Goal: Find specific page/section: Find specific page/section

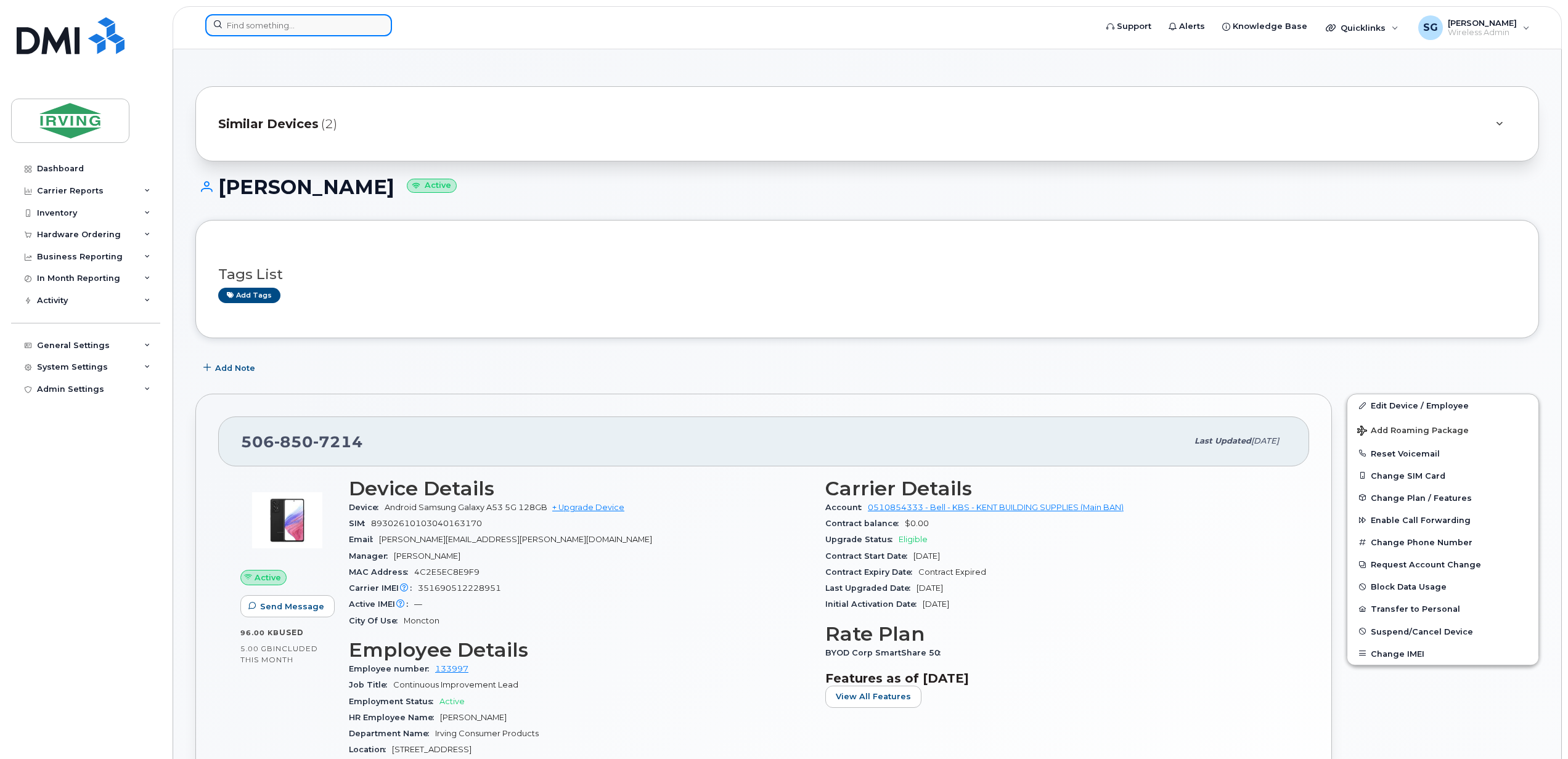
click at [270, 27] on input at bounding box center [299, 25] width 187 height 22
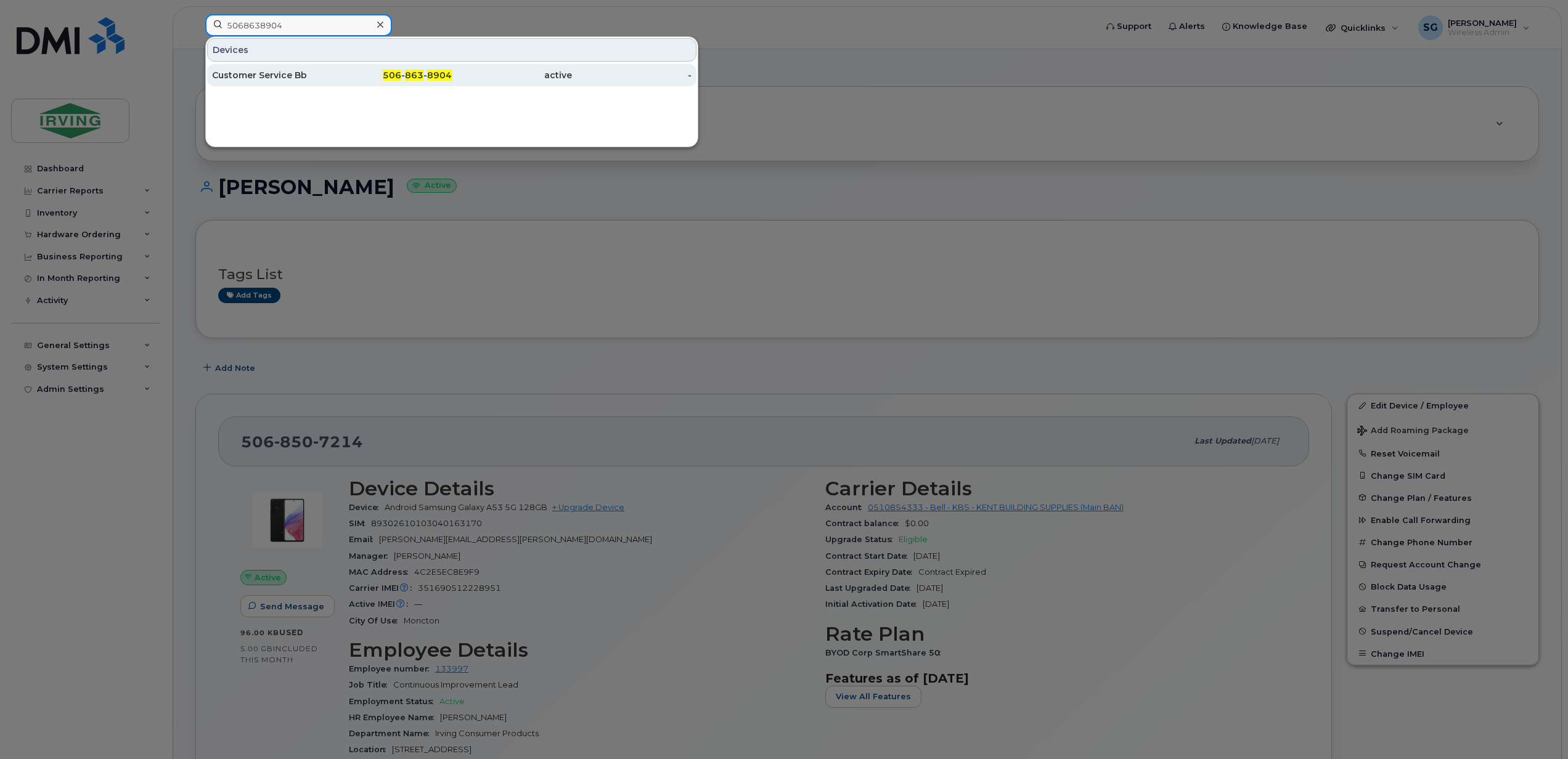
type input "5068638904"
click at [262, 82] on div "Customer Service Bb" at bounding box center [272, 75] width 120 height 22
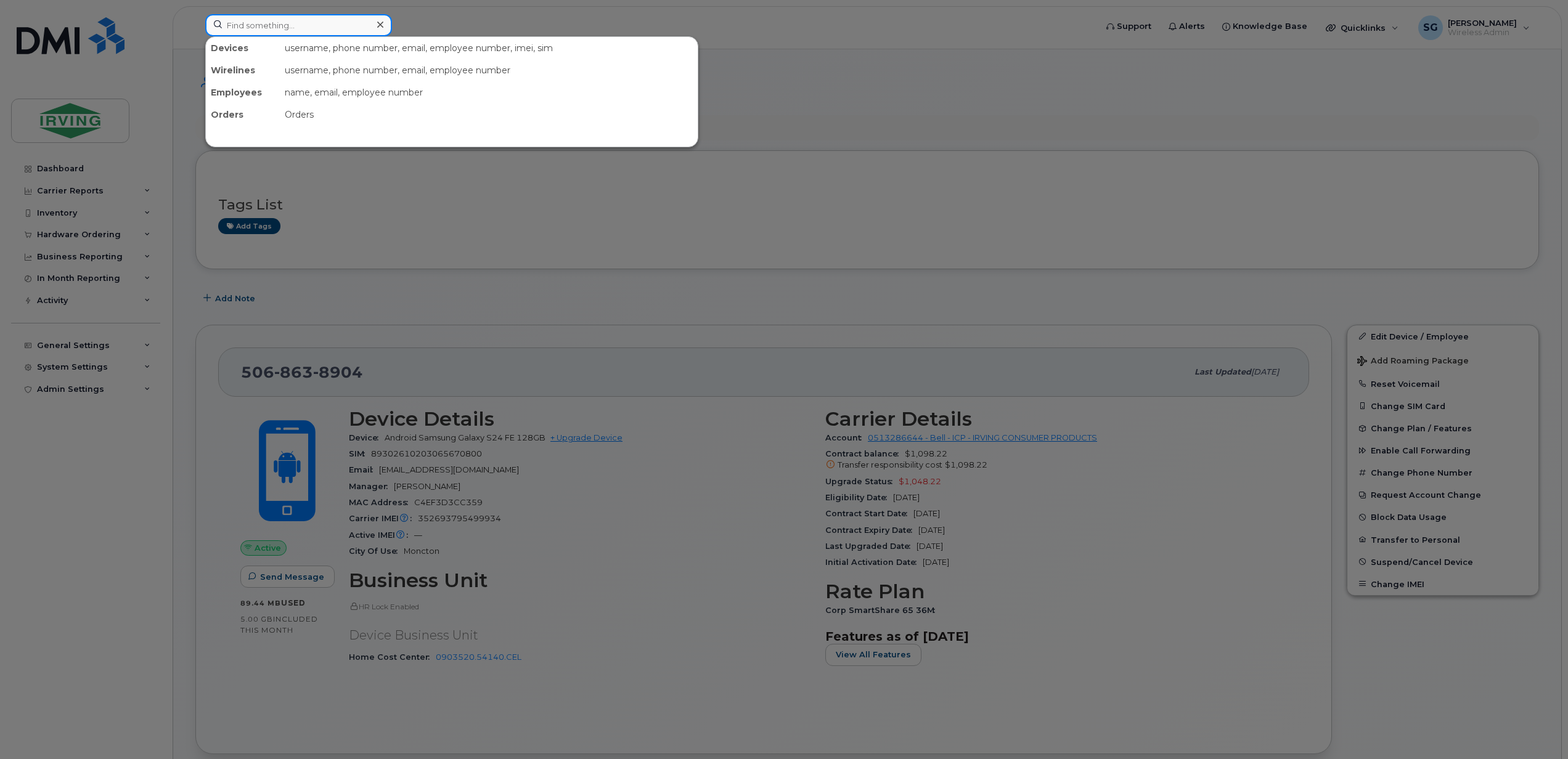
click at [318, 27] on input at bounding box center [299, 25] width 187 height 22
paste input "506-271-6624"
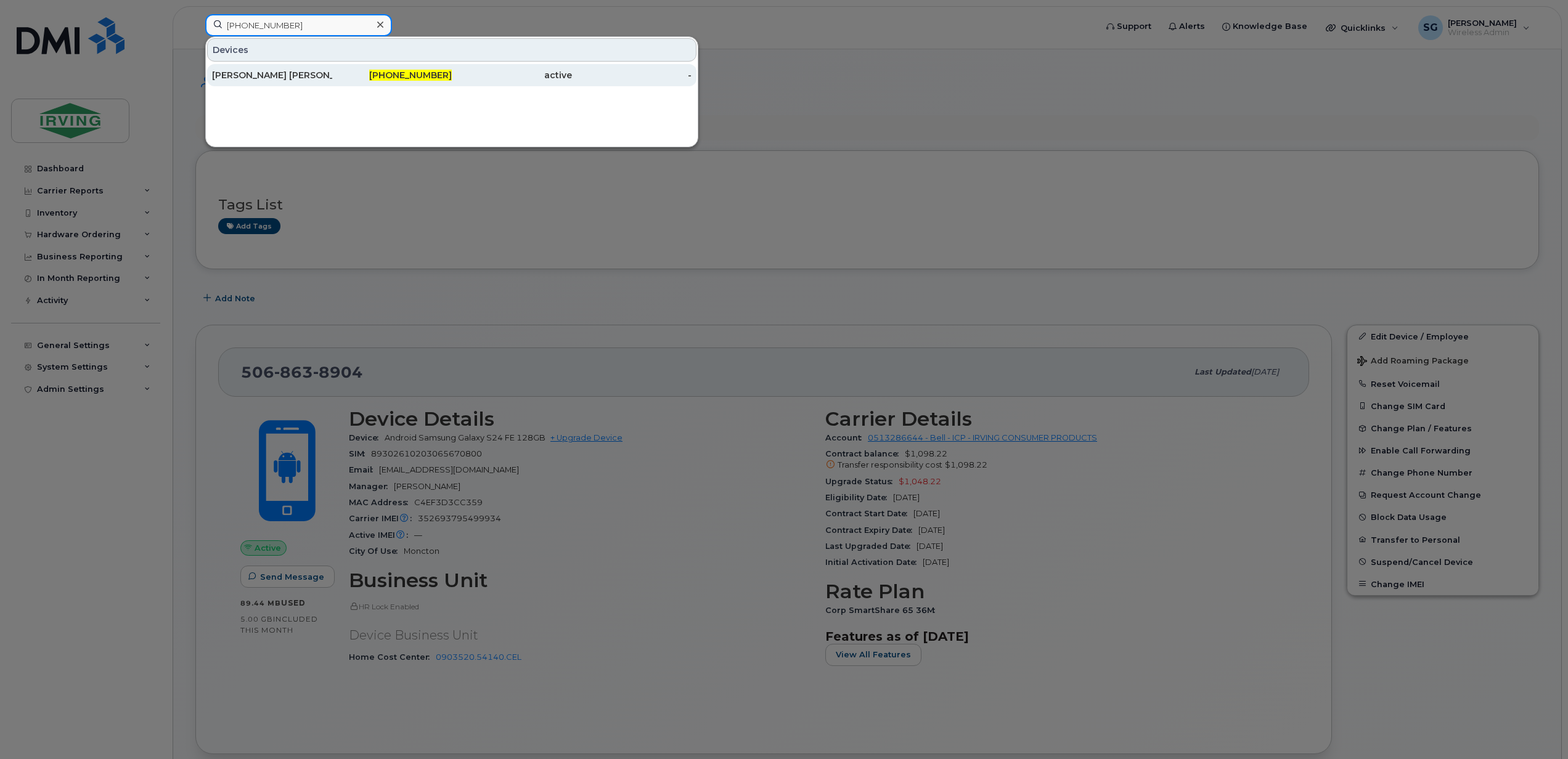
type input "506-271-6624"
click at [304, 73] on div "Adrian Carlo Lisondra III" at bounding box center [272, 75] width 120 height 13
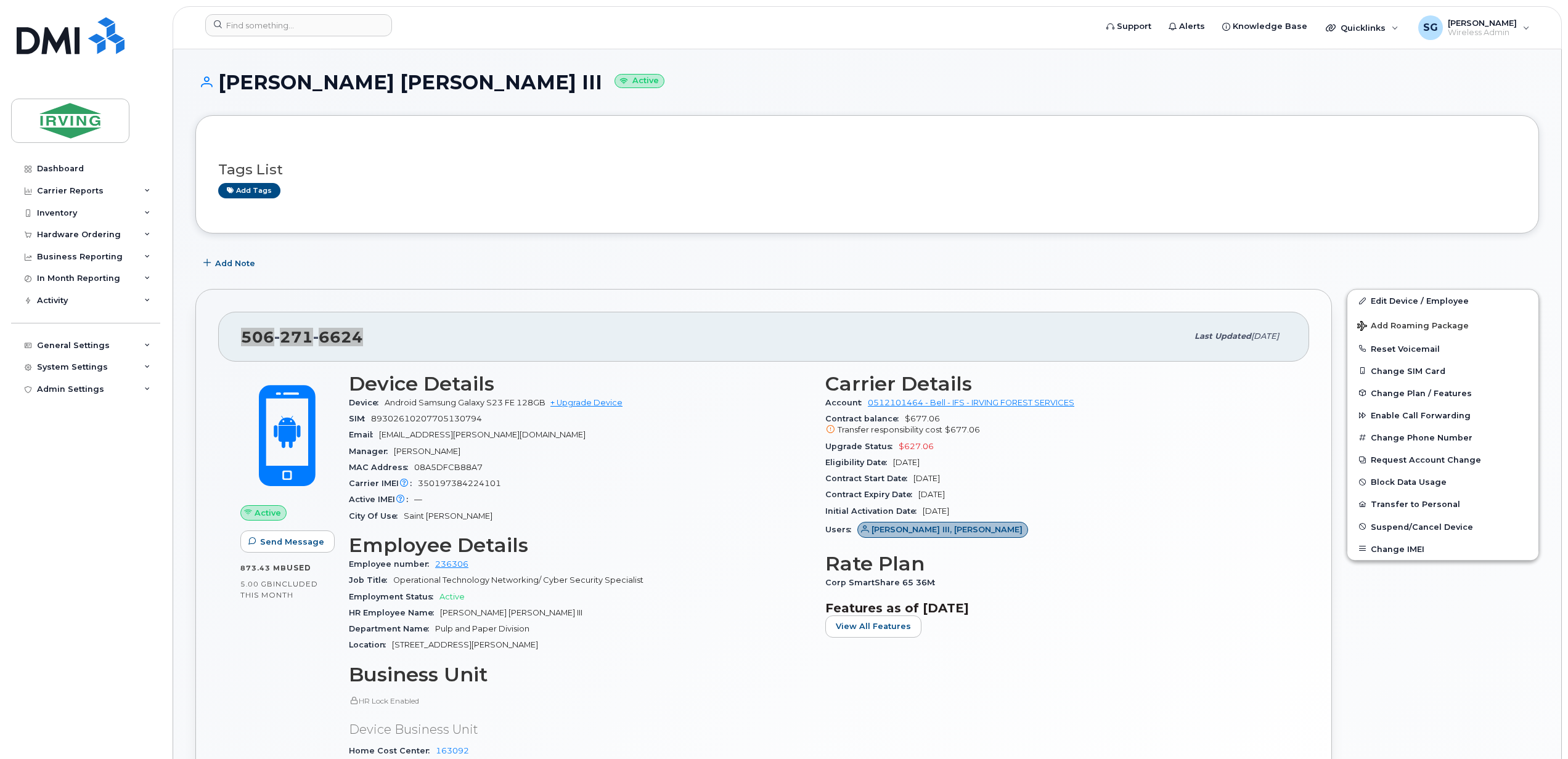
drag, startPoint x: 371, startPoint y: 339, endPoint x: 239, endPoint y: 335, distance: 132.1
click at [239, 335] on div "506 271 6624 Last updated Oct 15, 2025" at bounding box center [764, 336] width 1091 height 49
click at [292, 22] on input at bounding box center [299, 25] width 187 height 22
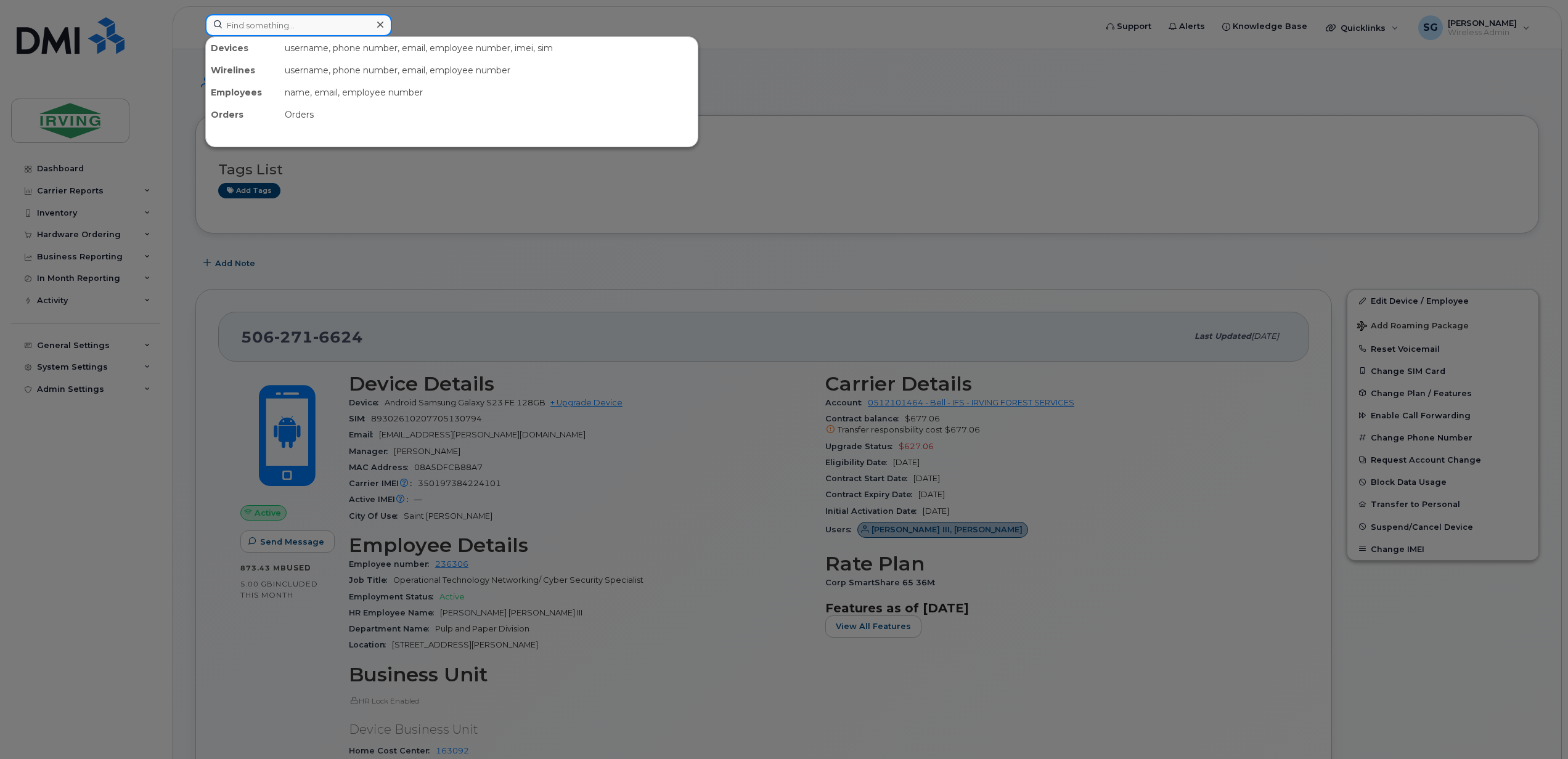
paste input "506-271-7360"
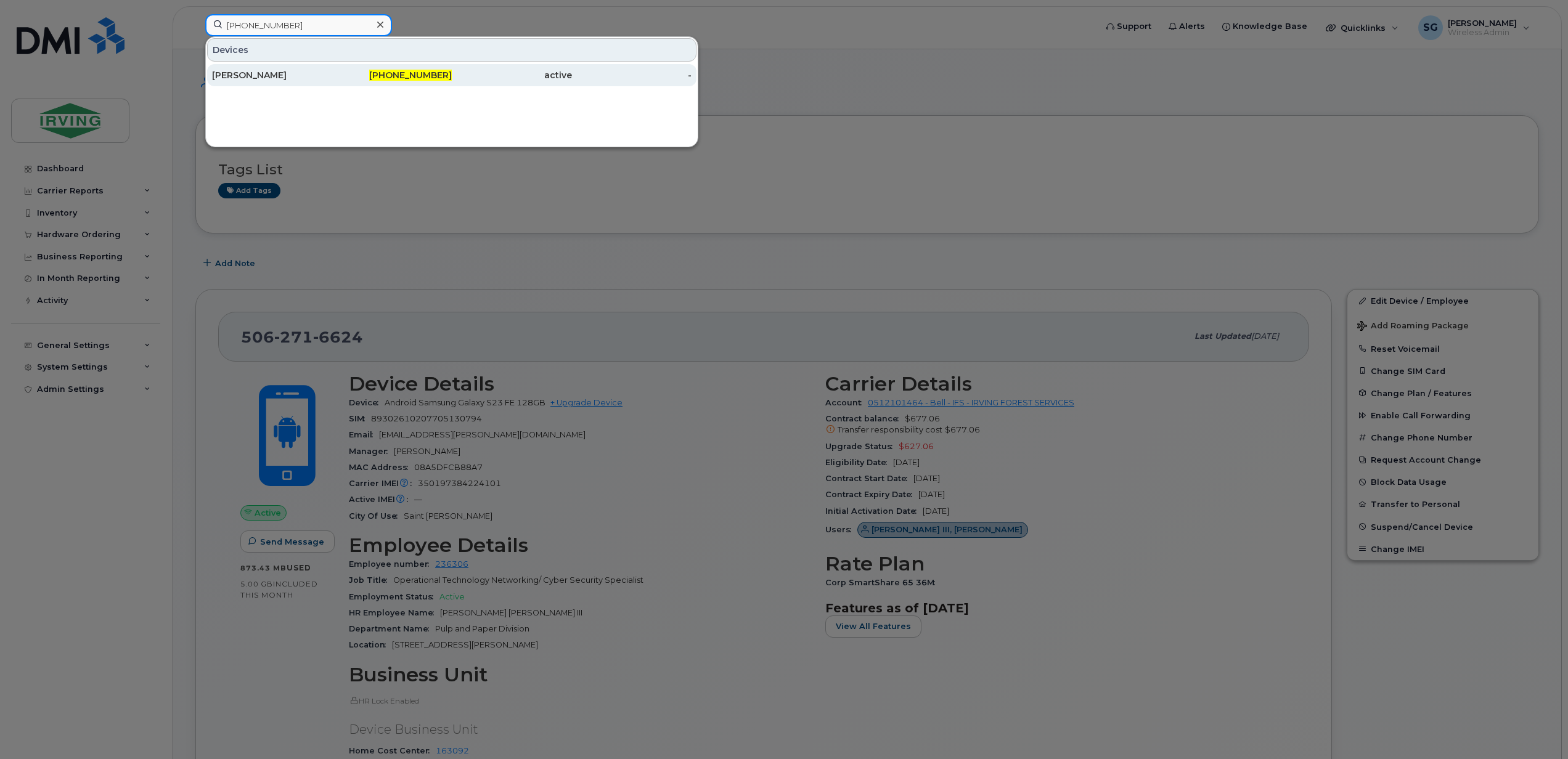
type input "506-271-7360"
click at [280, 74] on div "Nitzia Cano" at bounding box center [272, 75] width 120 height 13
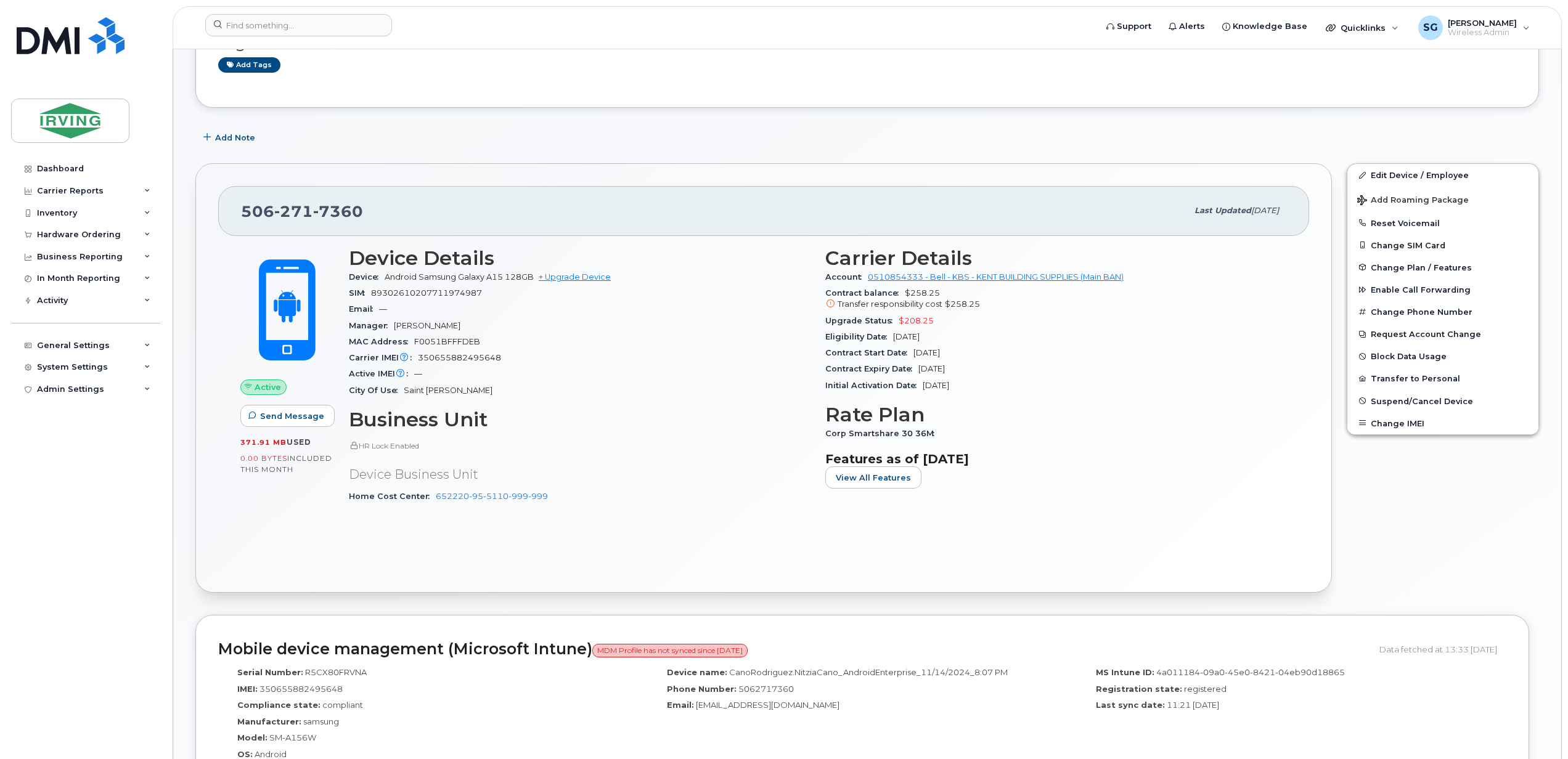
scroll to position [164, 0]
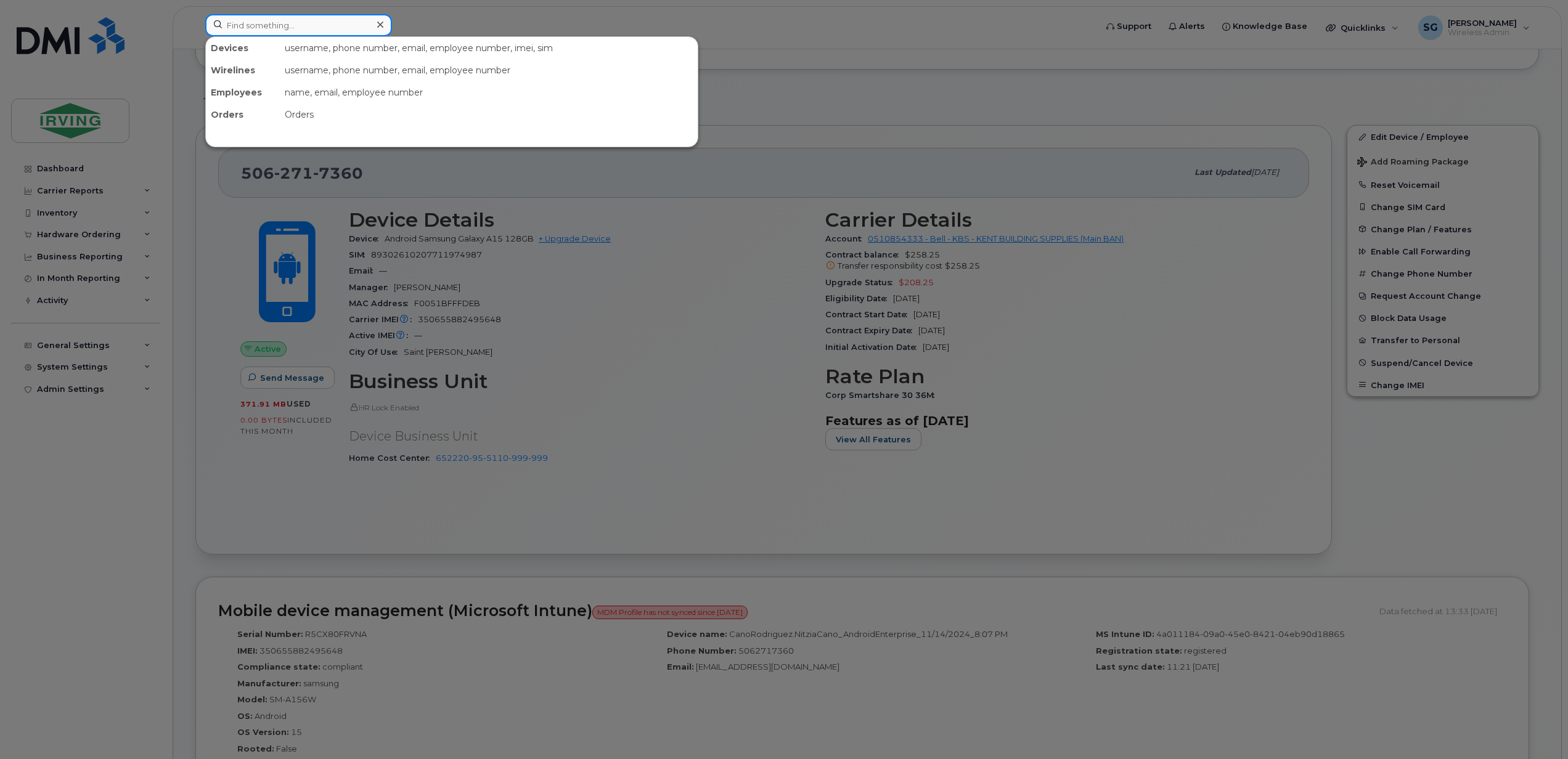
click at [301, 27] on input at bounding box center [299, 25] width 187 height 22
paste input "506-343-5901"
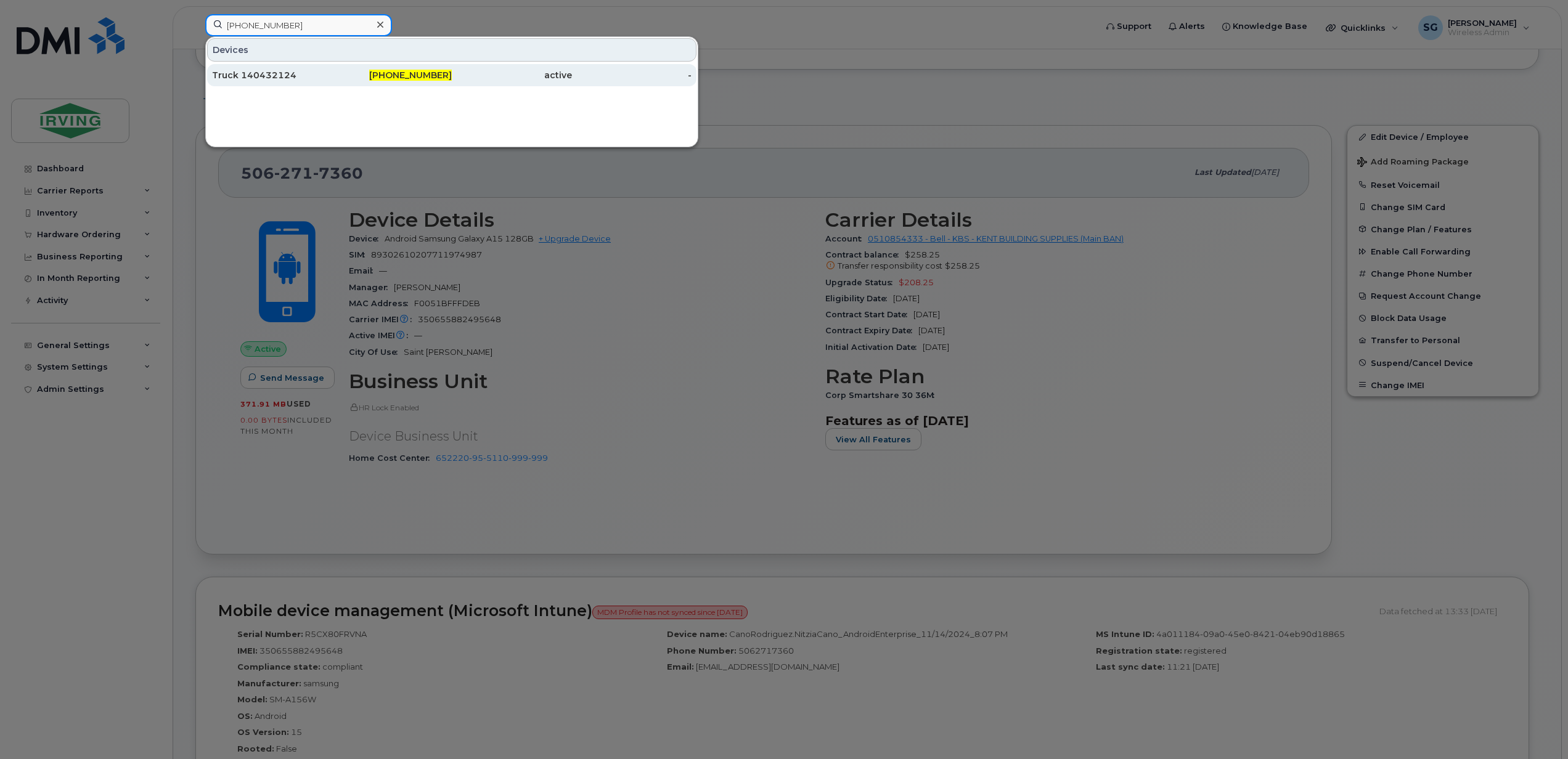
type input "506-343-5901"
click at [314, 75] on div "Truck 140432124" at bounding box center [272, 75] width 120 height 13
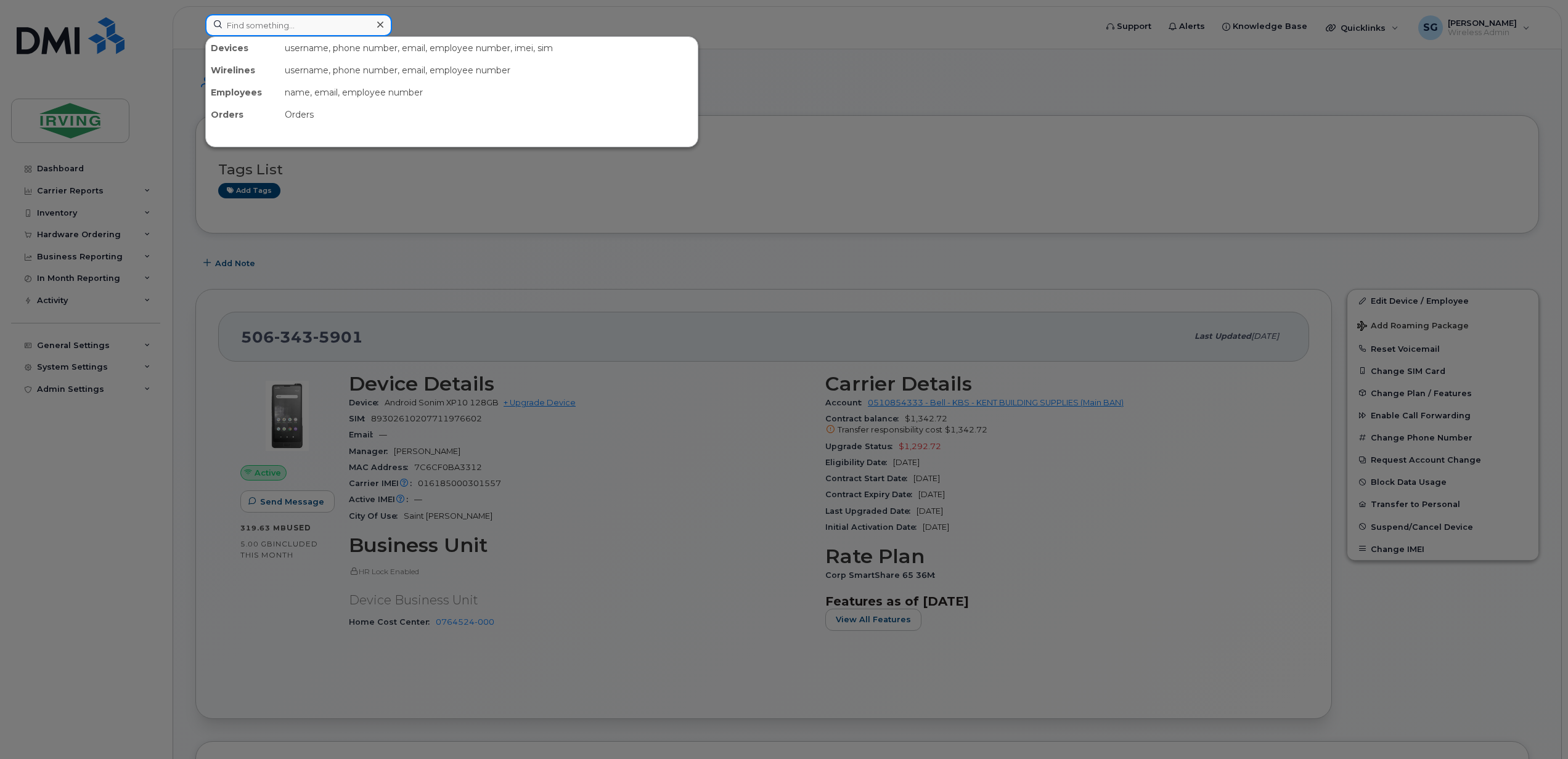
click at [228, 30] on input at bounding box center [299, 25] width 187 height 22
paste input "506-377-8364"
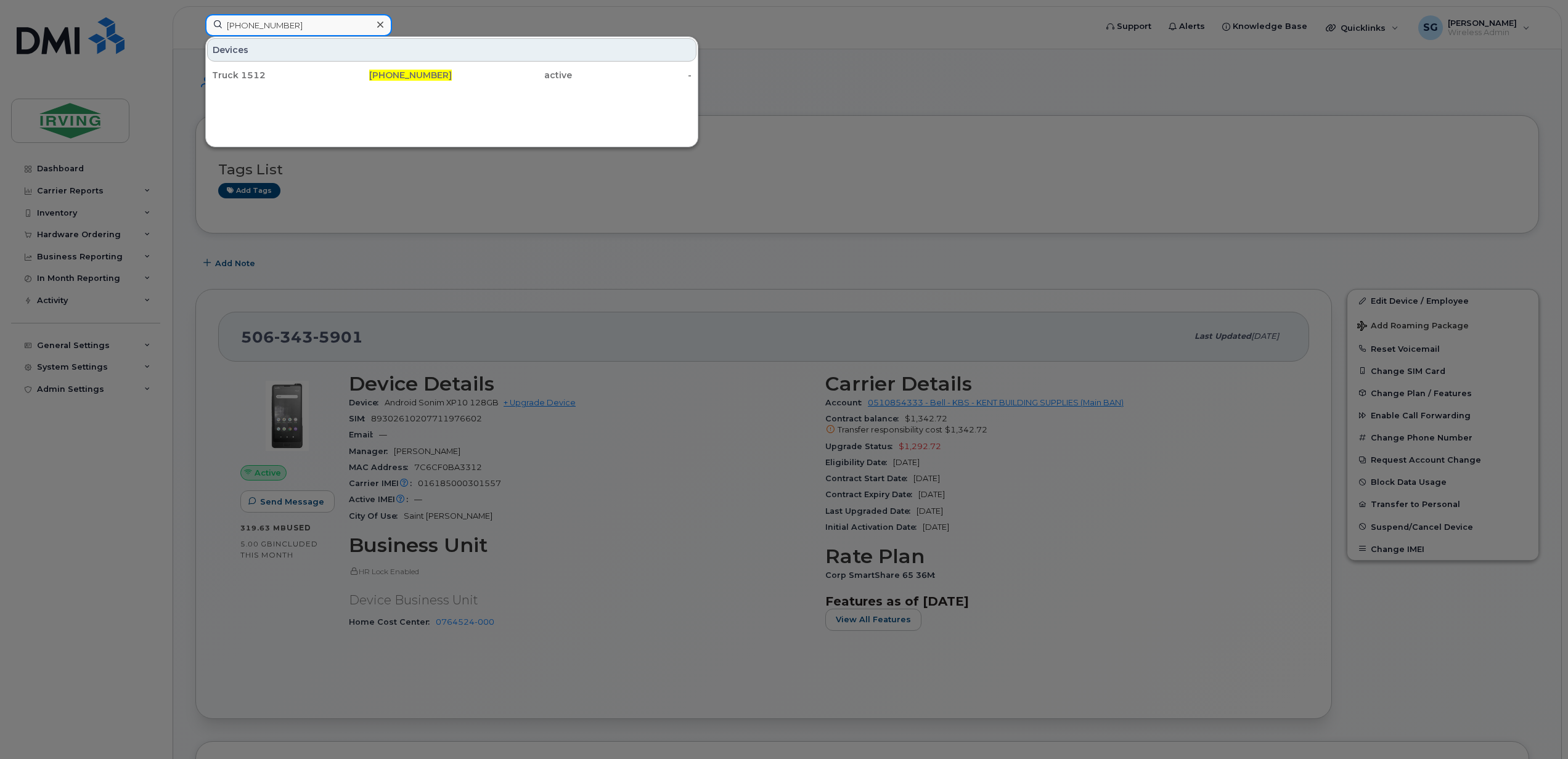
drag, startPoint x: 293, startPoint y: 30, endPoint x: 179, endPoint y: 30, distance: 114.0
click at [195, 30] on div "506-377-8364 Devices Truck 1512 506-377-8364 active -" at bounding box center [646, 27] width 902 height 27
paste input "623-8358"
click at [299, 30] on input "506-623-8358" at bounding box center [299, 25] width 187 height 22
drag, startPoint x: 299, startPoint y: 28, endPoint x: 220, endPoint y: 27, distance: 79.0
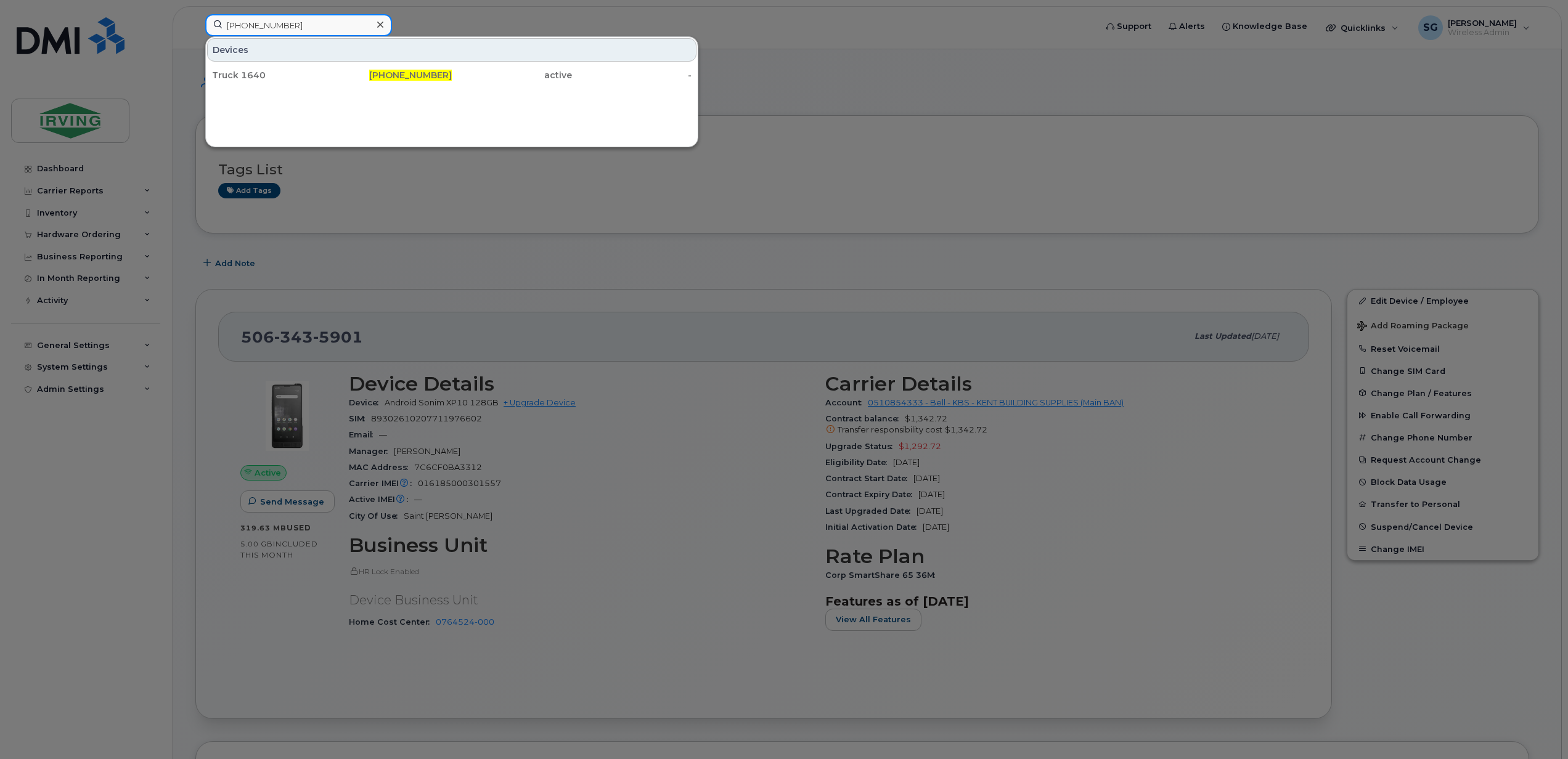
click at [220, 27] on input "506-623-8358" at bounding box center [299, 25] width 187 height 22
paste input "47-7142"
click at [285, 27] on input "506-647-7142" at bounding box center [299, 25] width 187 height 22
drag, startPoint x: 289, startPoint y: 26, endPoint x: 225, endPoint y: 25, distance: 64.0
click at [225, 25] on input "506-647-7142" at bounding box center [299, 25] width 187 height 22
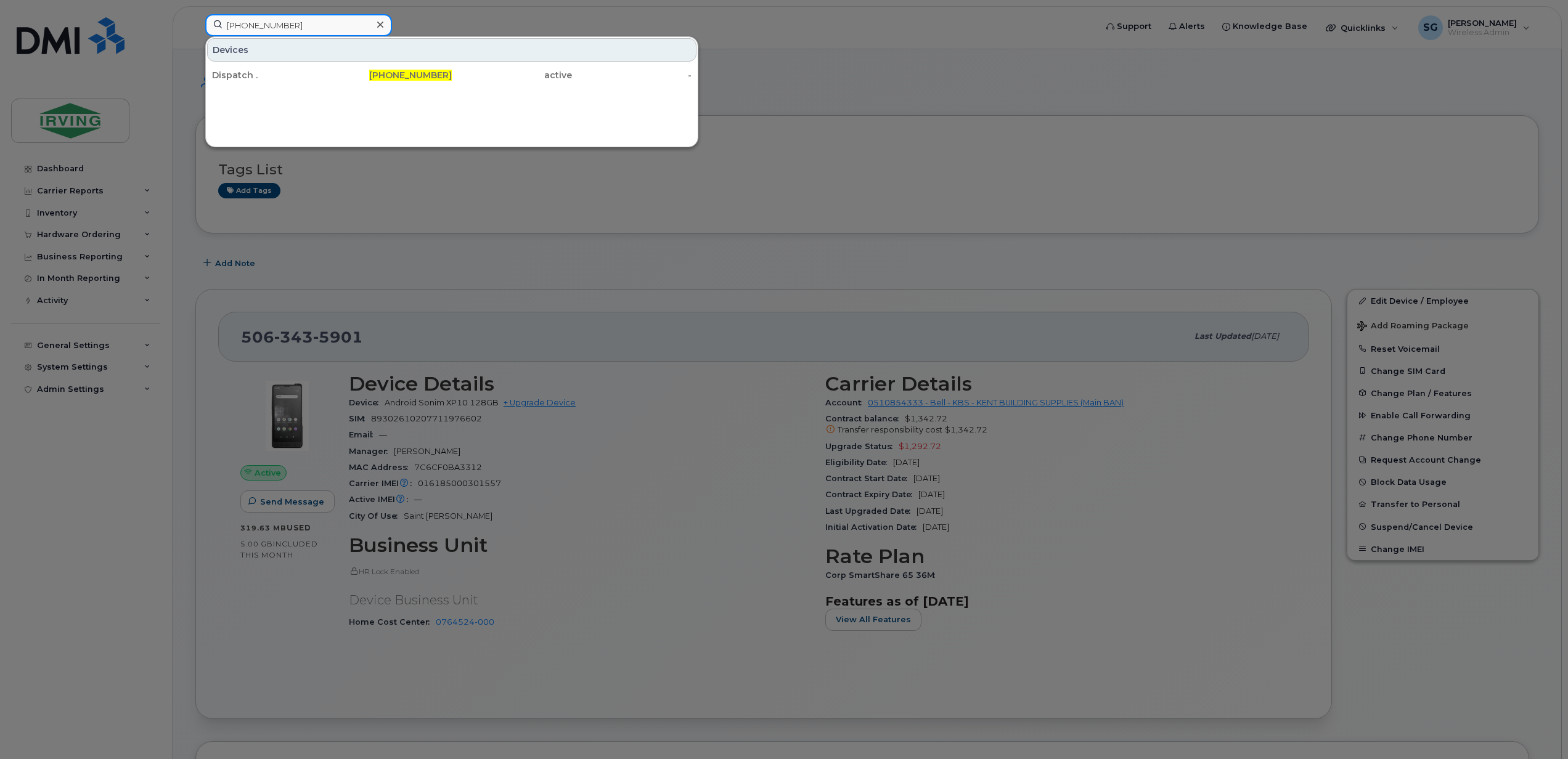
paste input "782-446-1403"
type input "782-446-1403"
click at [281, 70] on div "[PERSON_NAME]" at bounding box center [272, 75] width 120 height 13
